Goal: Navigation & Orientation: Find specific page/section

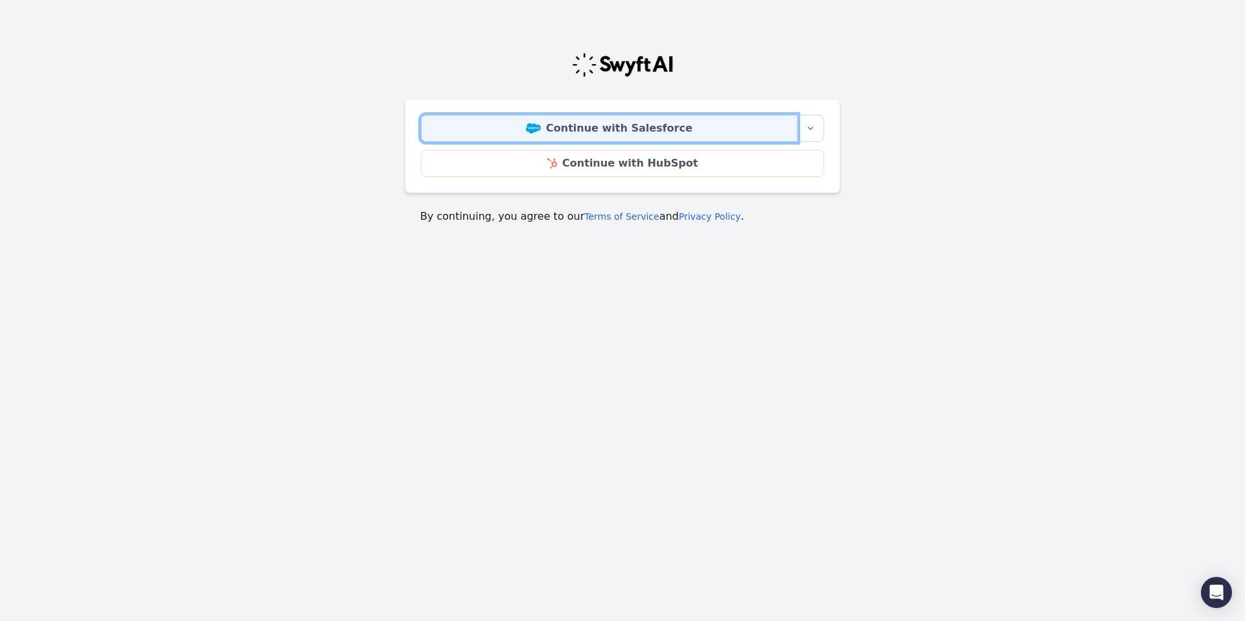
click at [564, 126] on link "Continue with Salesforce" at bounding box center [609, 128] width 377 height 27
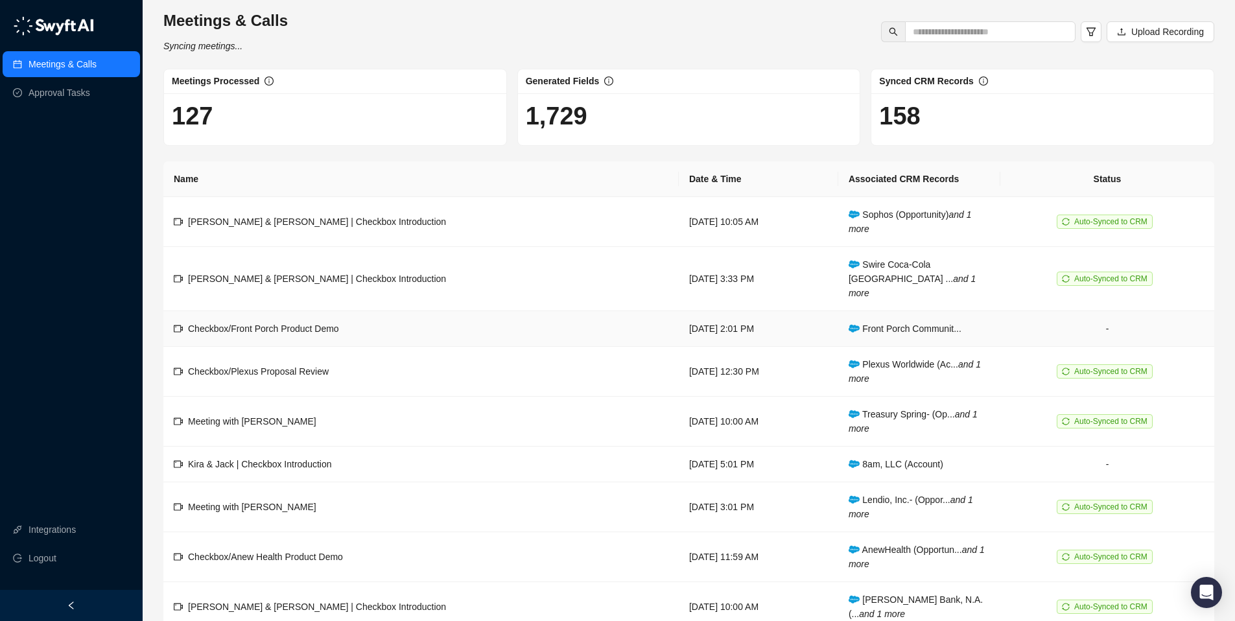
click at [420, 315] on td "Checkbox/Front Porch Product Demo" at bounding box center [421, 329] width 516 height 36
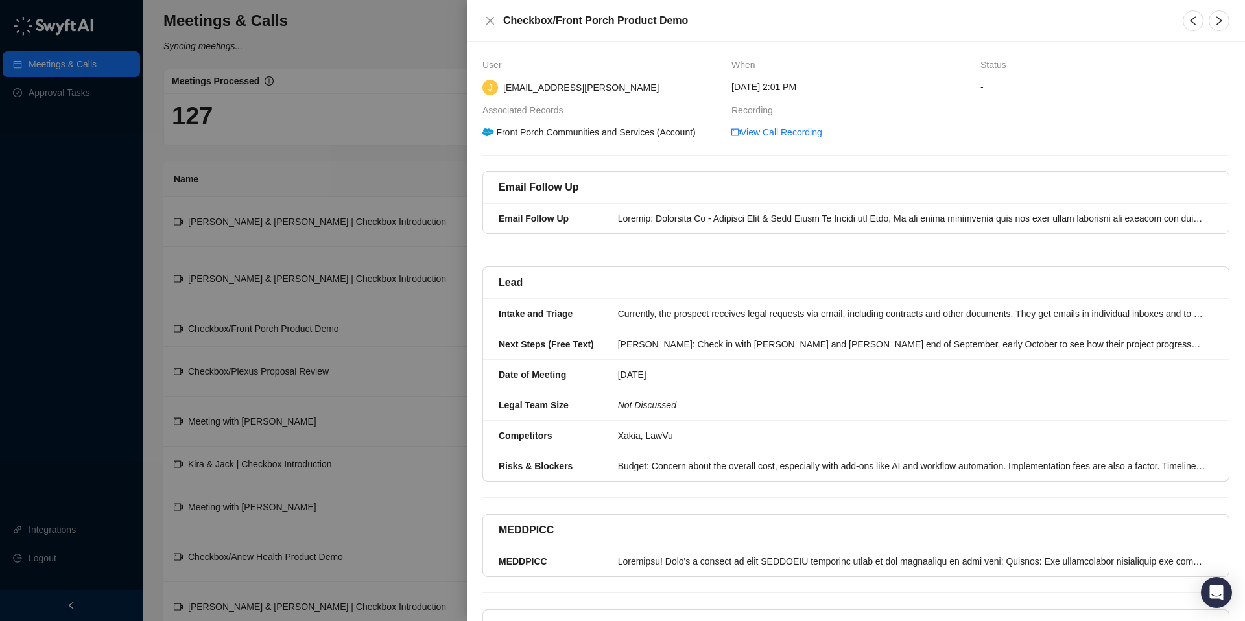
drag, startPoint x: 344, startPoint y: 198, endPoint x: 345, endPoint y: 187, distance: 10.5
click at [344, 198] on div at bounding box center [622, 310] width 1245 height 621
